Goal: Navigation & Orientation: Find specific page/section

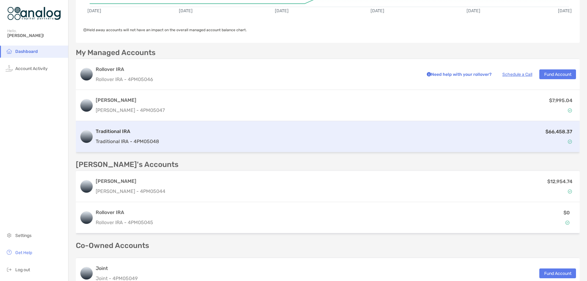
scroll to position [122, 0]
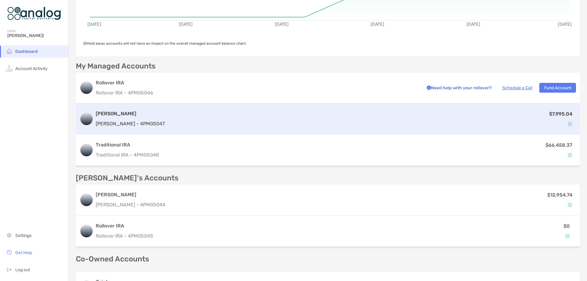
click at [116, 121] on p "[PERSON_NAME] - 4PM05047" at bounding box center [130, 124] width 69 height 8
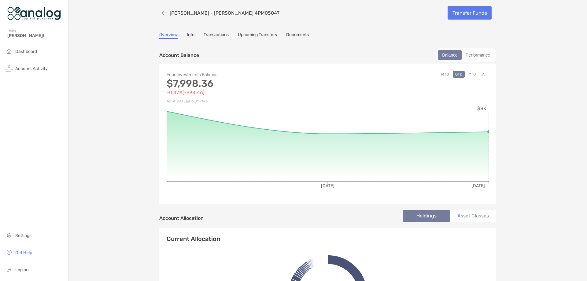
click at [472, 73] on button "YTD" at bounding box center [473, 74] width 12 height 7
click at [455, 74] on button "QTD" at bounding box center [459, 74] width 12 height 7
click at [209, 35] on link "Transactions" at bounding box center [216, 35] width 25 height 7
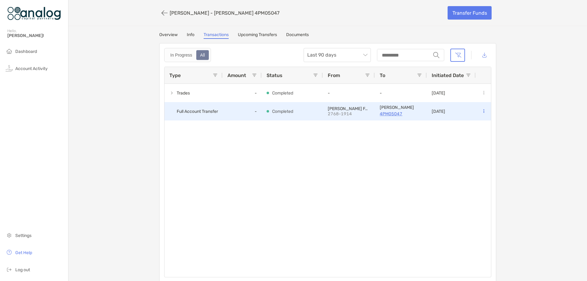
click at [392, 114] on p "4PM05047" at bounding box center [401, 114] width 42 height 8
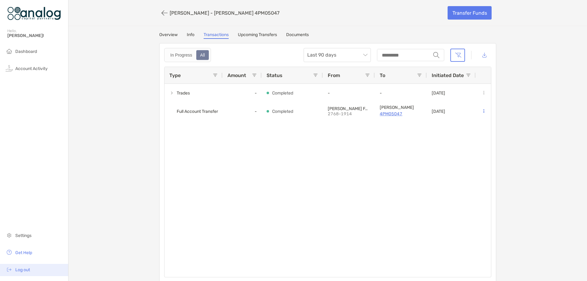
click at [26, 270] on span "Log out" at bounding box center [22, 269] width 15 height 5
click at [302, 35] on link "Documents" at bounding box center [297, 35] width 23 height 7
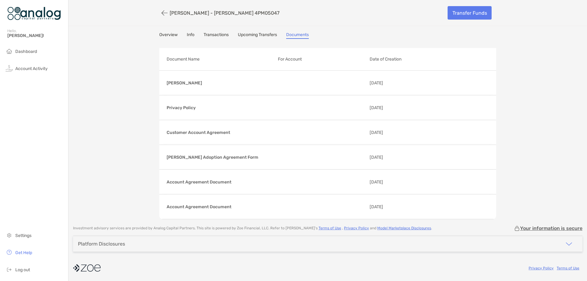
click at [189, 35] on link "Info" at bounding box center [191, 35] width 8 height 7
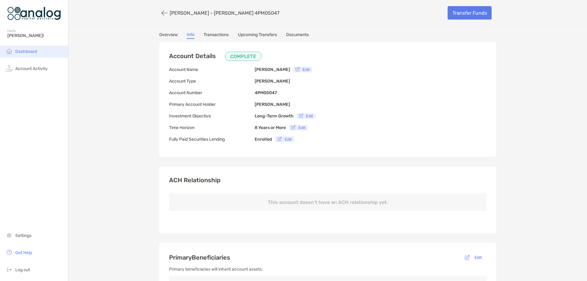
click at [30, 51] on span "Dashboard" at bounding box center [26, 51] width 22 height 5
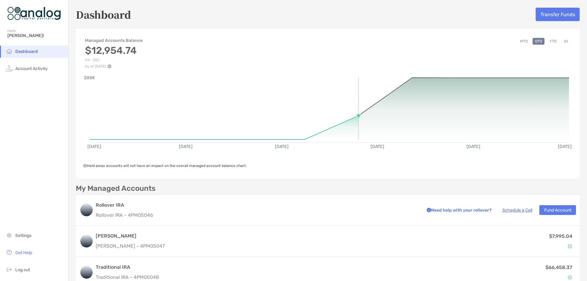
drag, startPoint x: 379, startPoint y: 99, endPoint x: 376, endPoint y: 101, distance: 3.2
click at [376, 101] on rect at bounding box center [329, 107] width 479 height 59
click at [370, 106] on rect at bounding box center [329, 107] width 479 height 59
click at [365, 108] on rect at bounding box center [329, 107] width 479 height 59
click at [414, 92] on rect at bounding box center [329, 107] width 479 height 59
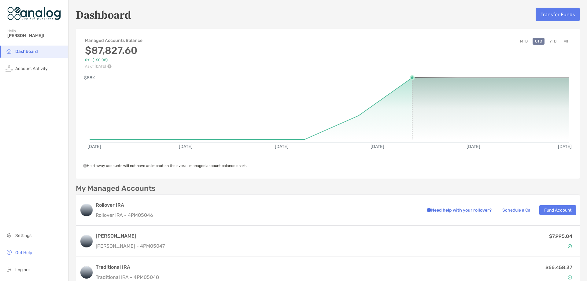
click at [435, 79] on rect at bounding box center [329, 107] width 479 height 59
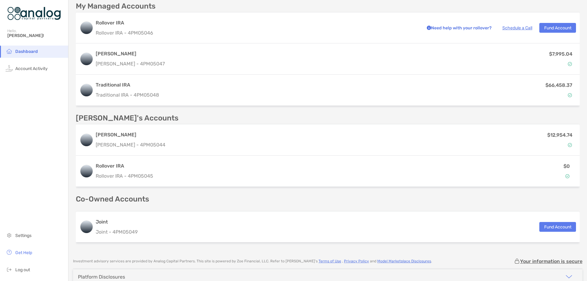
scroll to position [184, 0]
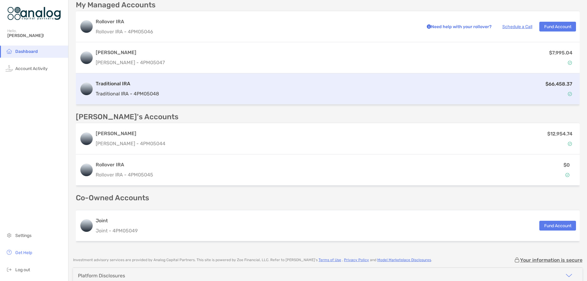
click at [117, 91] on p "Traditional IRA - 4PM05048" at bounding box center [127, 94] width 63 height 8
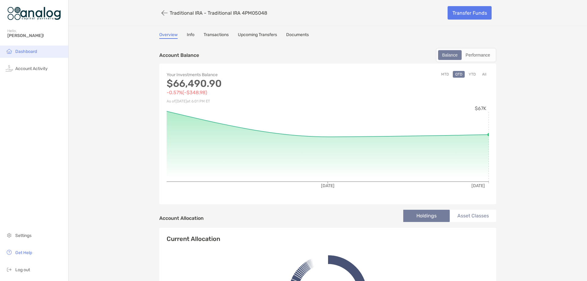
click at [29, 53] on span "Dashboard" at bounding box center [26, 51] width 22 height 5
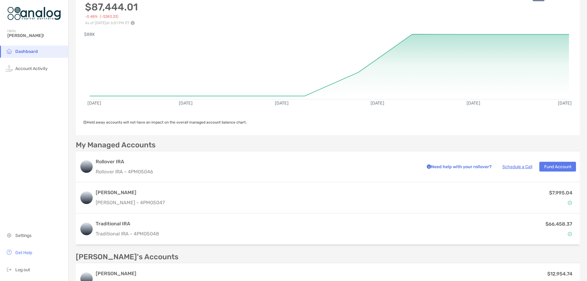
scroll to position [61, 0]
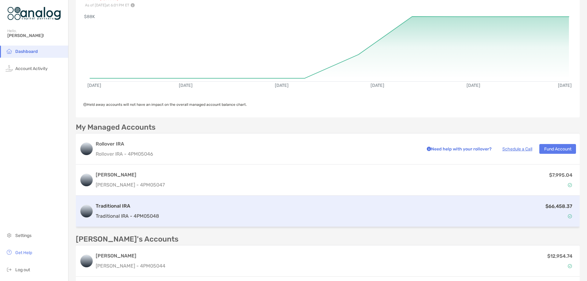
click at [110, 215] on p "Traditional IRA - 4PM05048" at bounding box center [127, 216] width 63 height 8
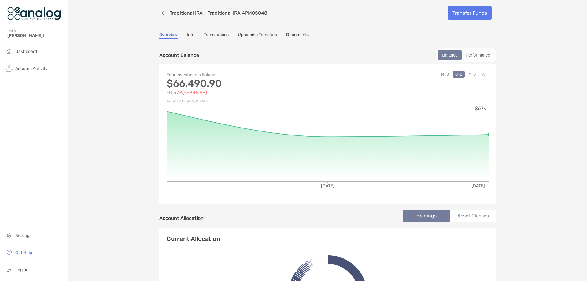
click at [480, 74] on button "All" at bounding box center [484, 74] width 9 height 7
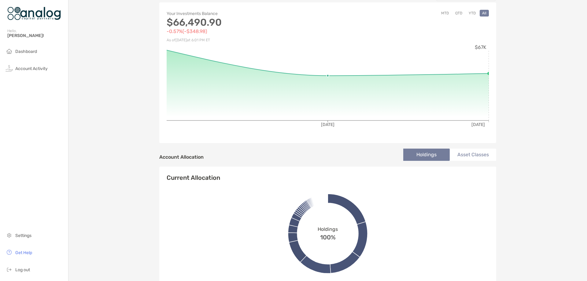
scroll to position [31, 0]
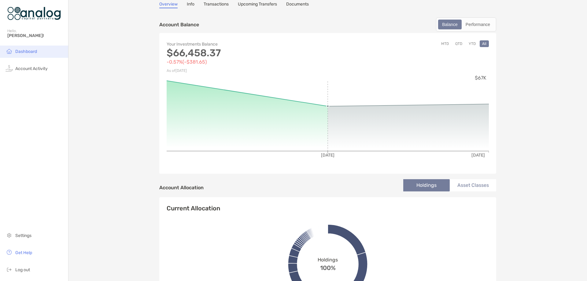
click at [27, 51] on span "Dashboard" at bounding box center [26, 51] width 22 height 5
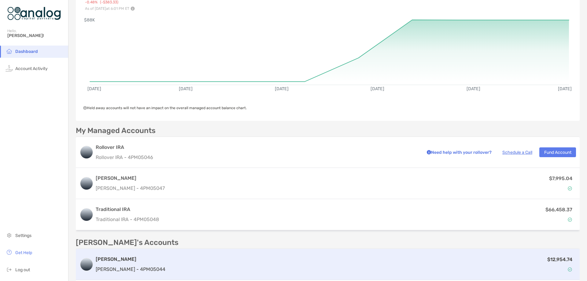
scroll to position [122, 0]
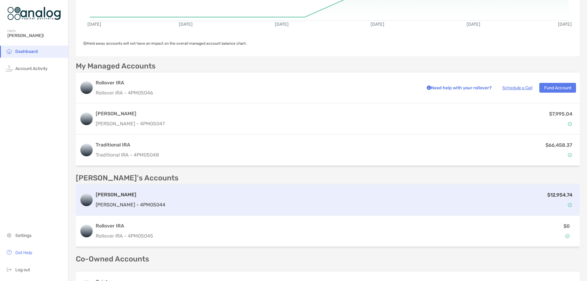
click at [130, 202] on p "Roth IRA - 4PM05044" at bounding box center [131, 205] width 70 height 8
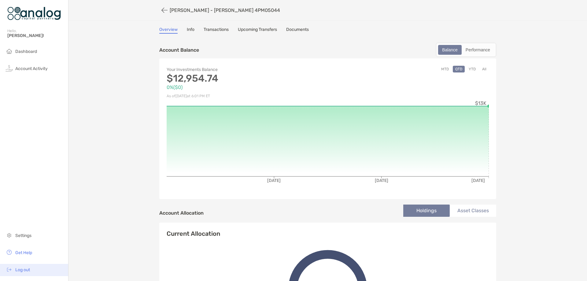
click at [26, 271] on span "Log out" at bounding box center [22, 269] width 15 height 5
